Goal: Download file/media

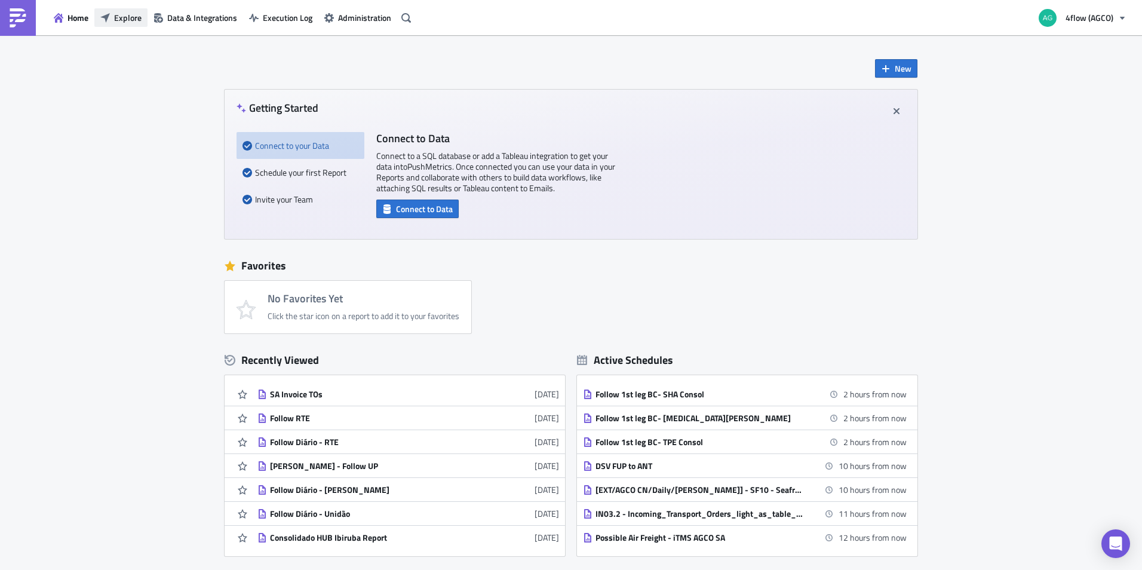
click at [124, 20] on span "Explore" at bounding box center [127, 17] width 27 height 13
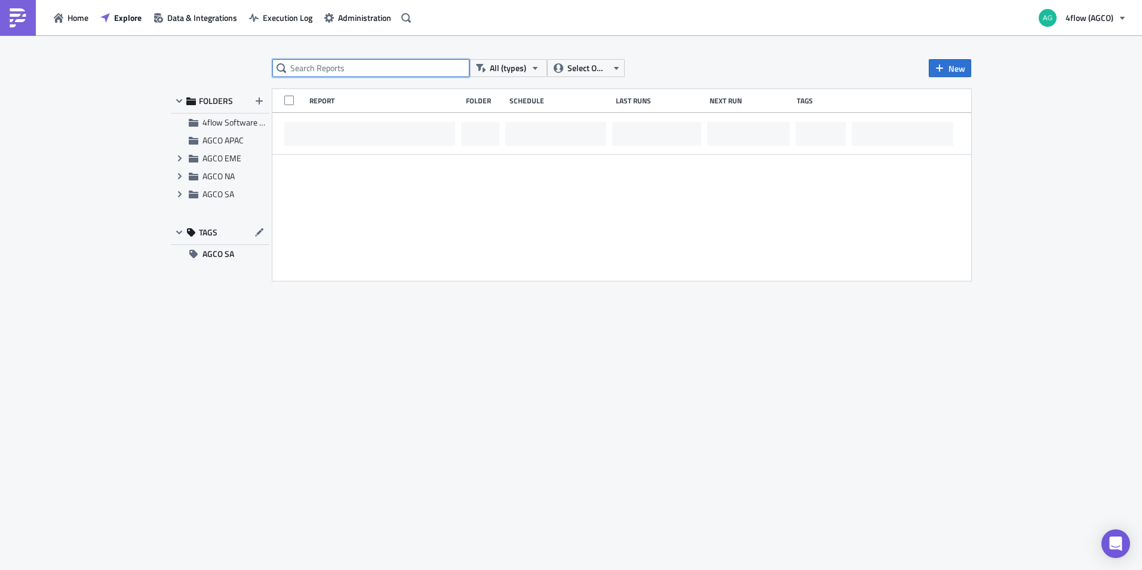
click at [349, 69] on input "text" at bounding box center [370, 68] width 197 height 18
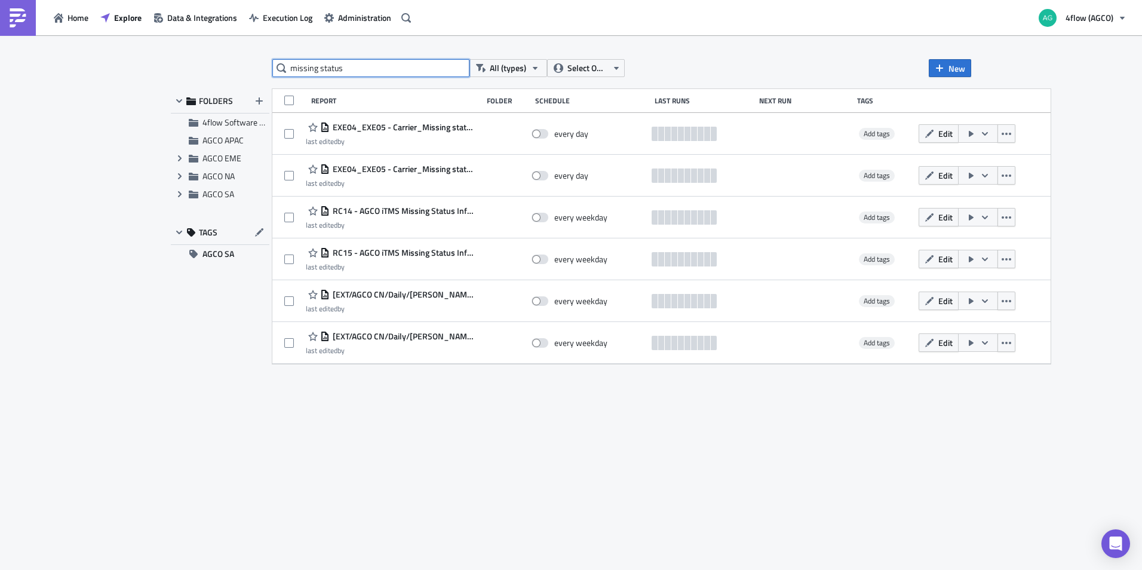
click at [346, 69] on input "missing status" at bounding box center [370, 68] width 197 height 18
type input "m"
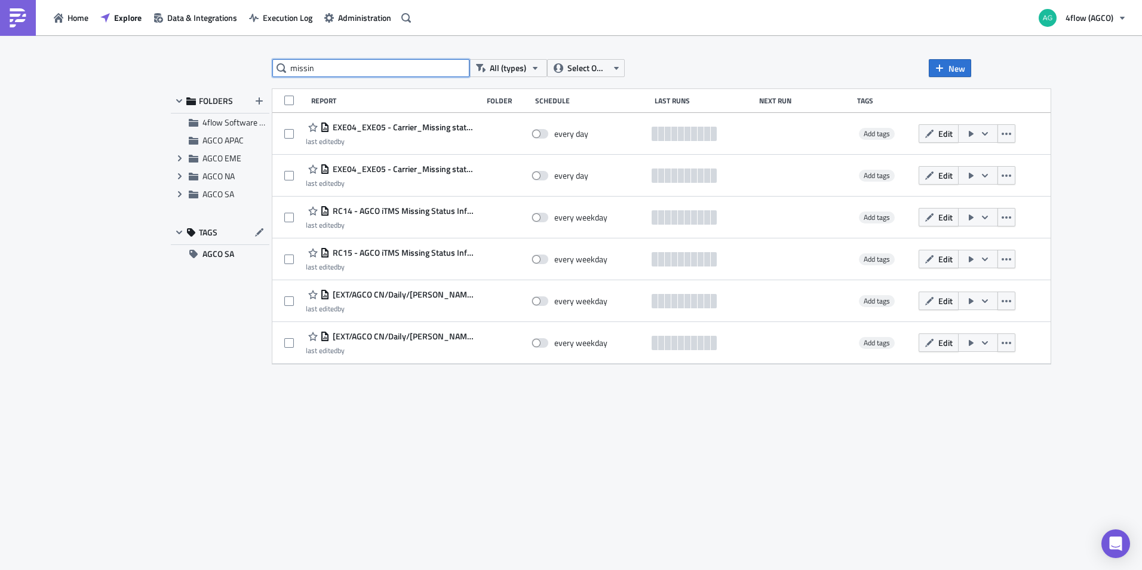
type input "missing"
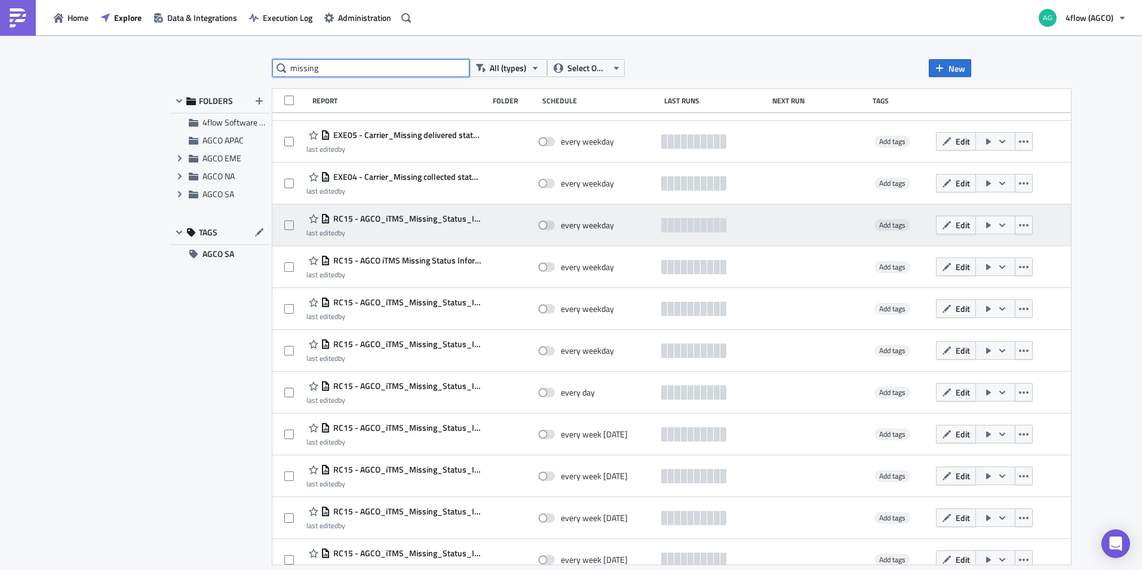
scroll to position [564, 0]
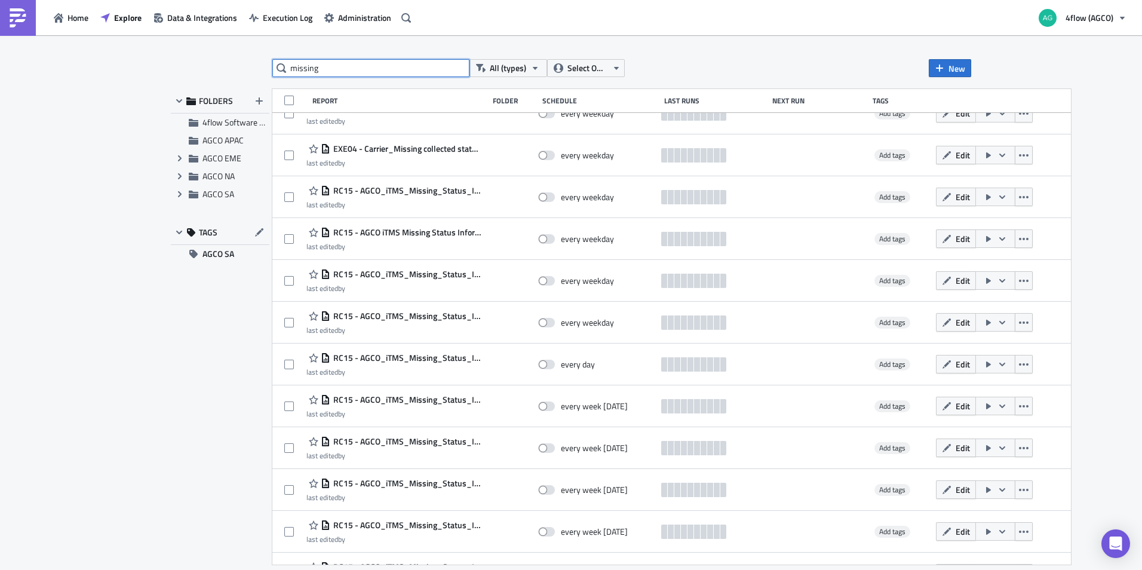
click at [382, 62] on input "missing" at bounding box center [370, 68] width 197 height 18
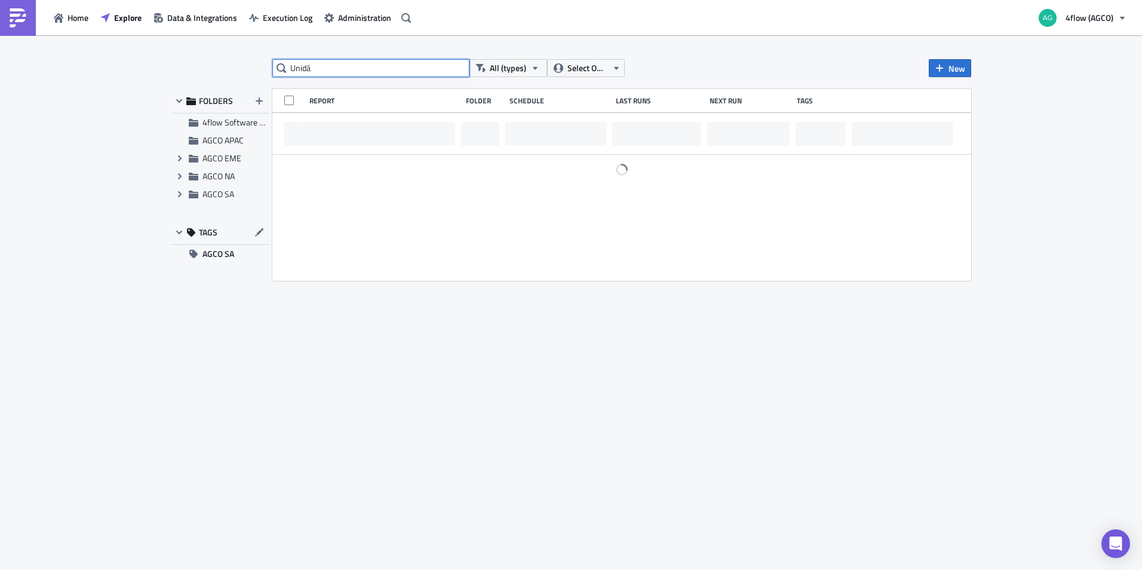
scroll to position [0, 0]
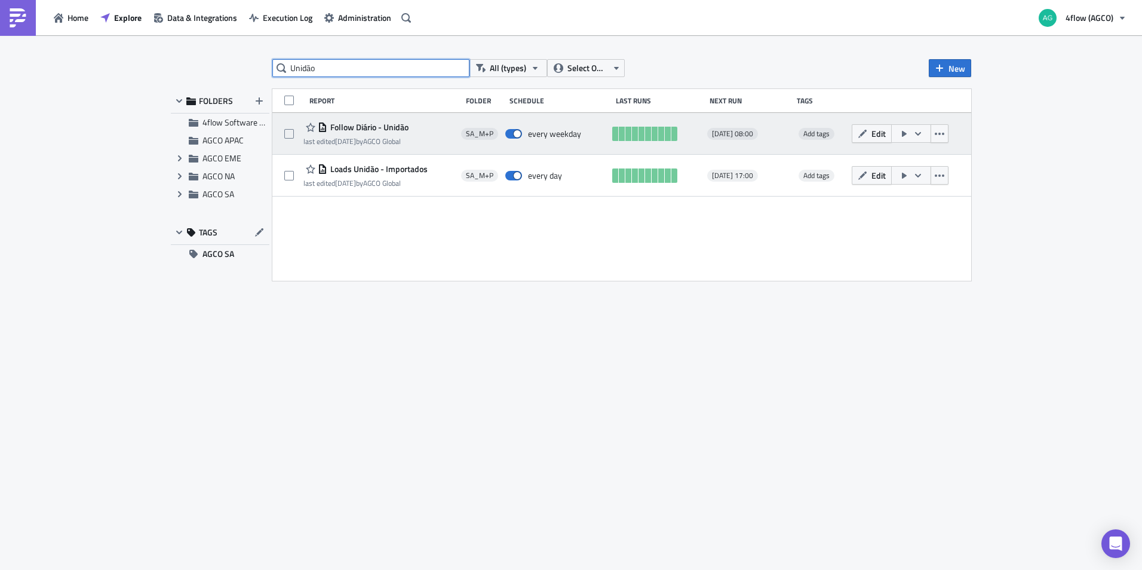
type input "Unidão"
click at [379, 125] on span "Follow Diário - Unidão" at bounding box center [367, 127] width 81 height 11
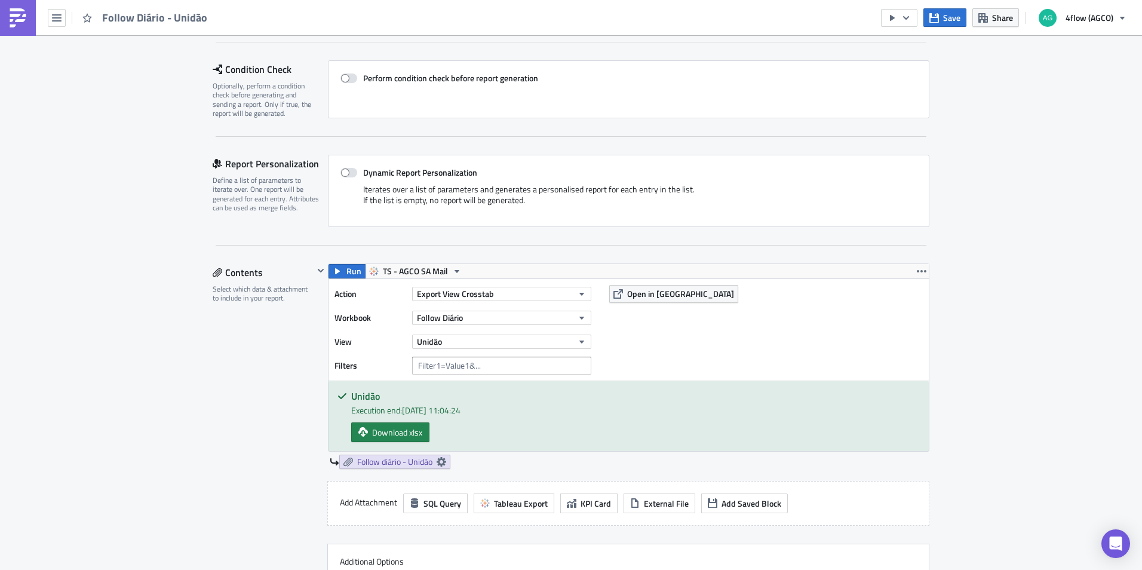
scroll to position [179, 0]
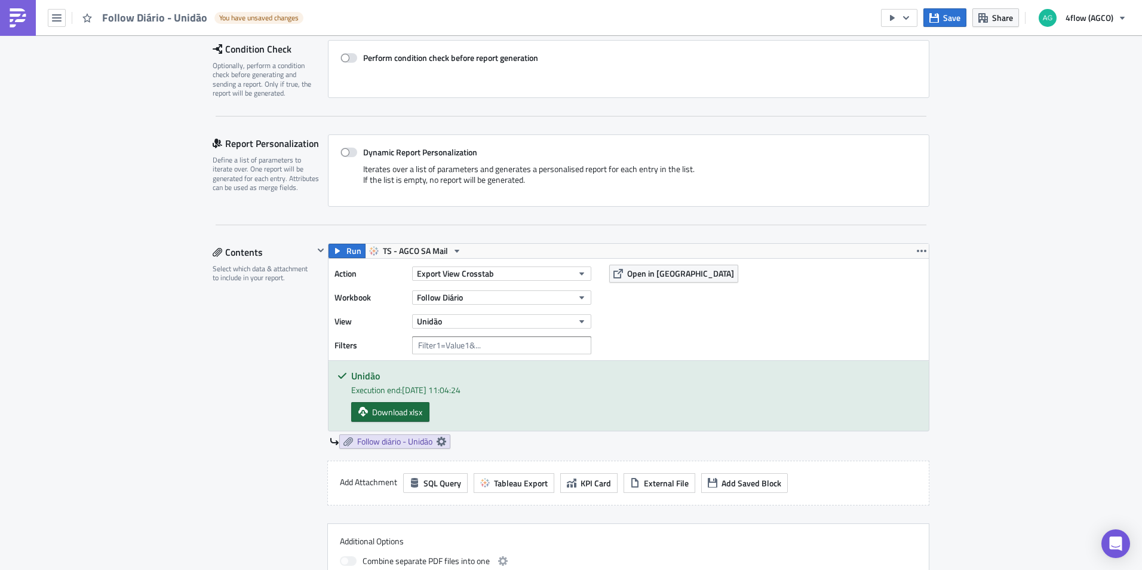
click at [385, 405] on span "Download xlsx" at bounding box center [397, 411] width 50 height 13
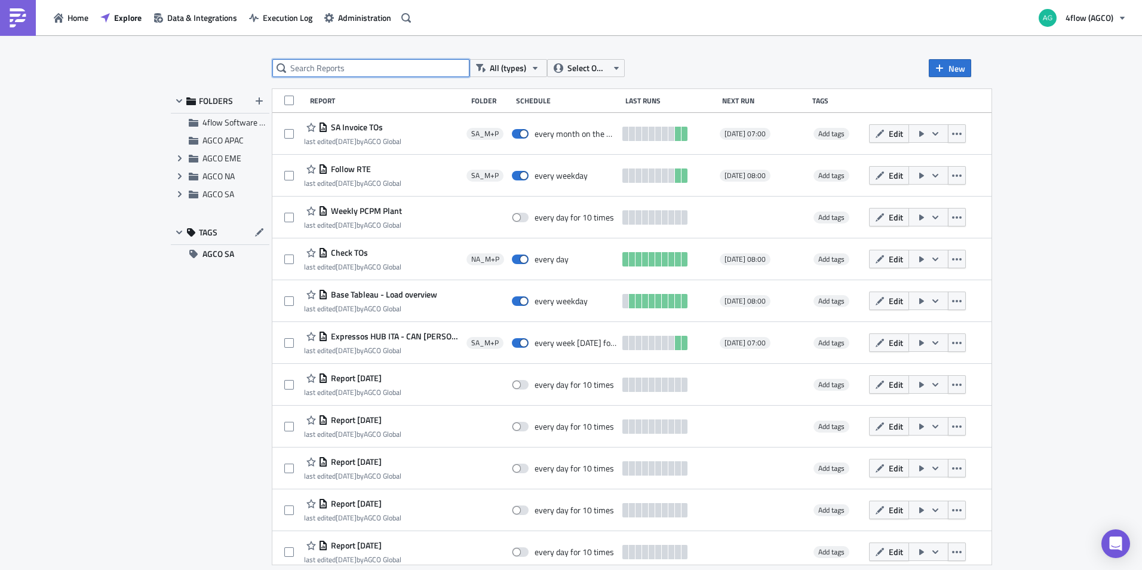
click at [342, 67] on input "text" at bounding box center [370, 68] width 197 height 18
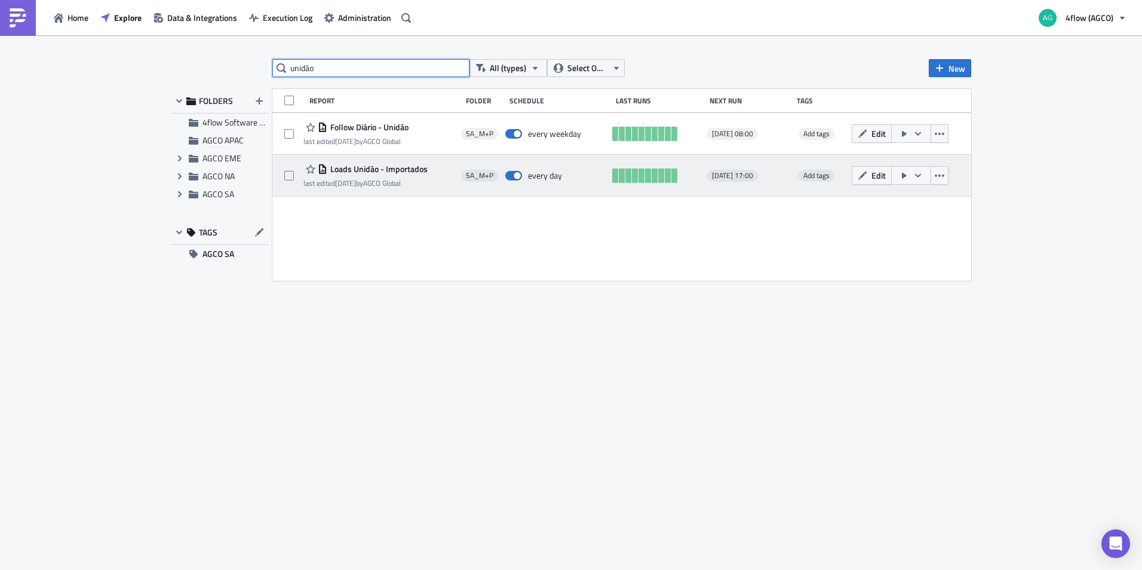
type input "unidão"
click at [400, 169] on span "Loads Unidão - Importados" at bounding box center [377, 169] width 100 height 11
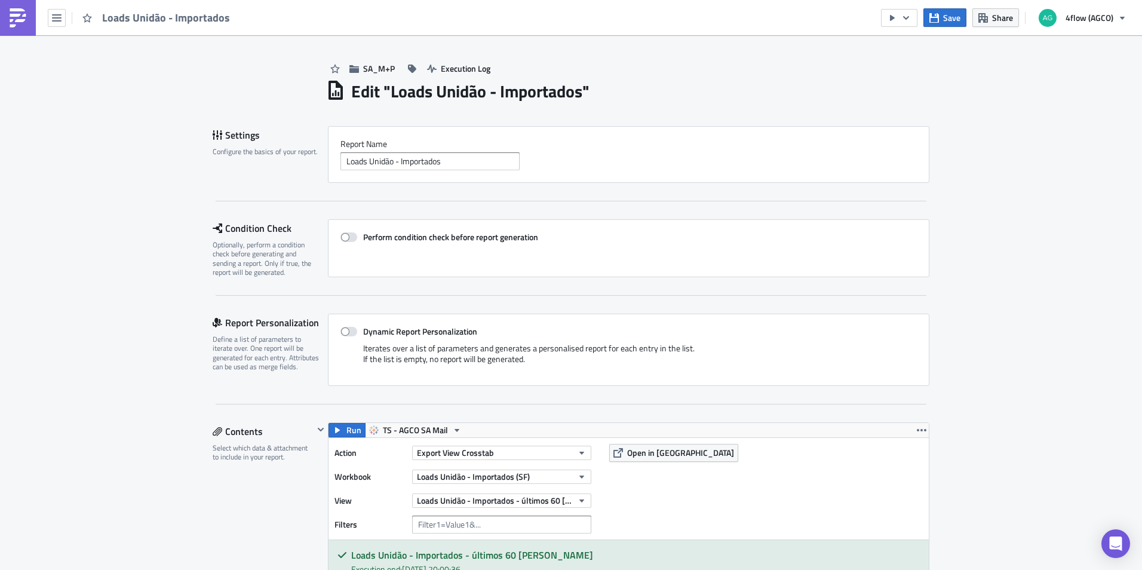
scroll to position [299, 0]
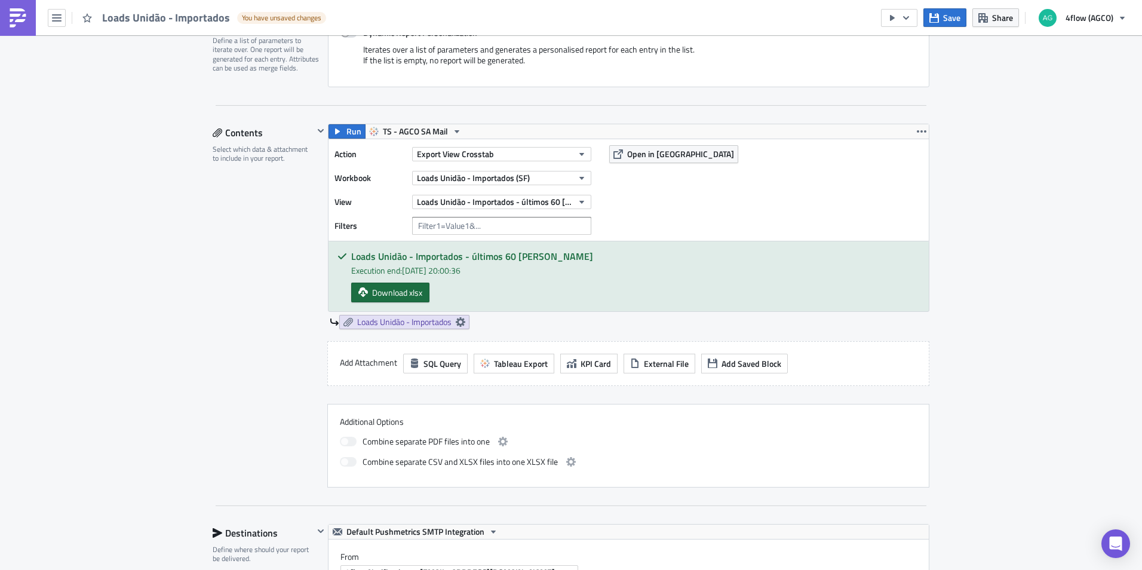
click at [403, 296] on span "Download xlsx" at bounding box center [397, 292] width 50 height 13
